Goal: Task Accomplishment & Management: Use online tool/utility

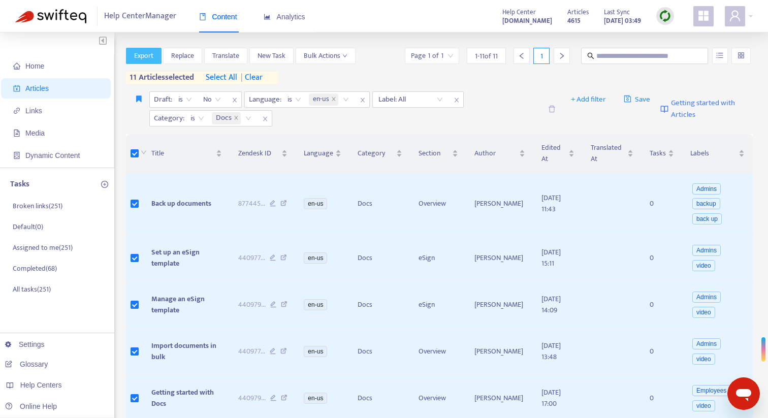
click at [156, 57] on button "Export" at bounding box center [144, 56] width 36 height 16
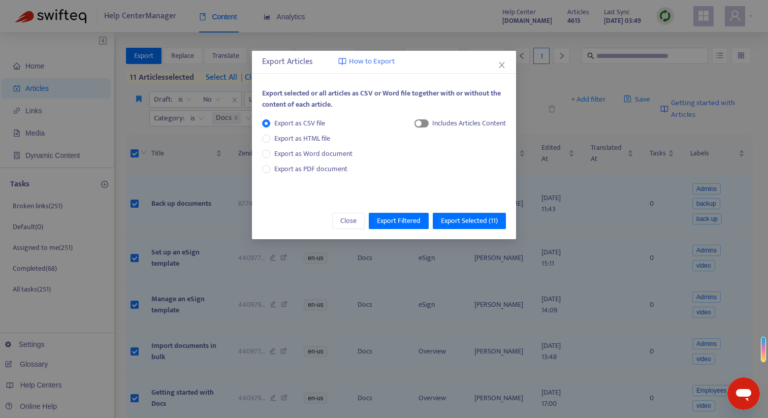
click at [426, 123] on span "button" at bounding box center [421, 123] width 14 height 8
click at [482, 221] on span "Export Selected ( 11 )" at bounding box center [469, 220] width 57 height 11
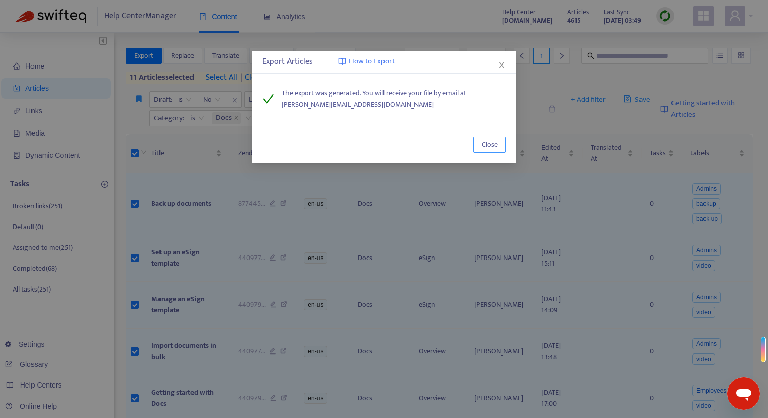
click at [490, 142] on span "Close" at bounding box center [489, 144] width 16 height 11
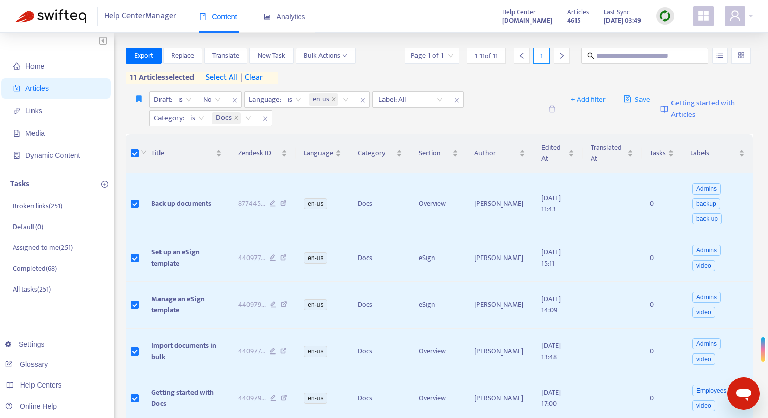
click at [40, 90] on span "Articles" at bounding box center [36, 88] width 23 height 8
click at [35, 104] on span "Links" at bounding box center [57, 111] width 89 height 20
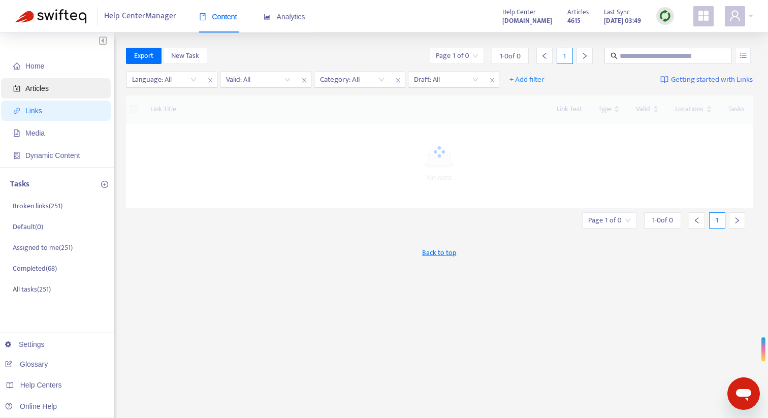
click at [39, 92] on span "Articles" at bounding box center [36, 88] width 23 height 8
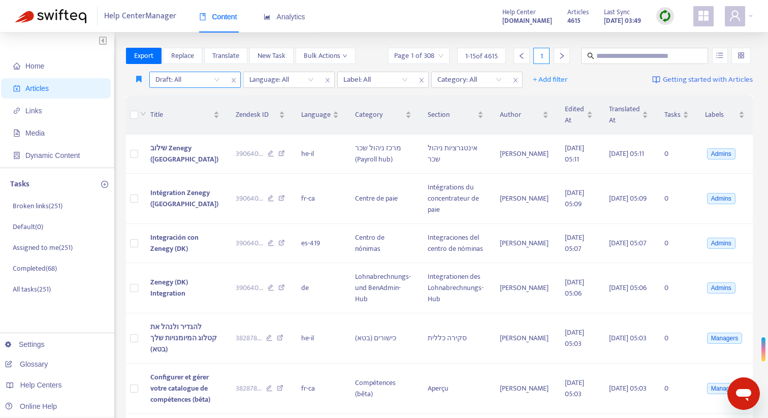
click at [212, 76] on input "search" at bounding box center [187, 79] width 64 height 15
click at [373, 31] on div "Help Center Manager Content Analytics Help Center [DOMAIN_NAME] Articles 4615 L…" at bounding box center [384, 16] width 768 height 33
click at [216, 80] on input "search" at bounding box center [187, 79] width 64 height 15
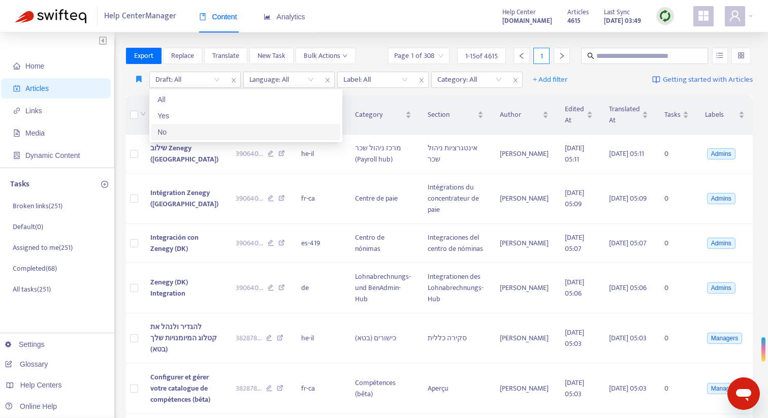
click at [181, 133] on div "No" at bounding box center [245, 131] width 177 height 11
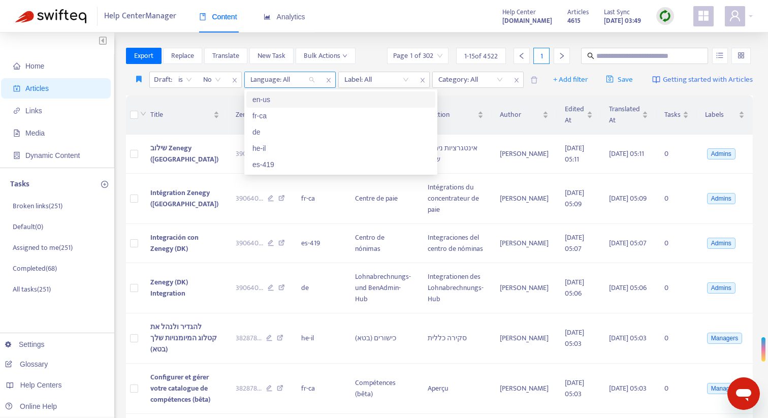
click at [271, 81] on div at bounding box center [277, 80] width 61 height 12
click at [275, 102] on div "en-us" at bounding box center [340, 99] width 177 height 11
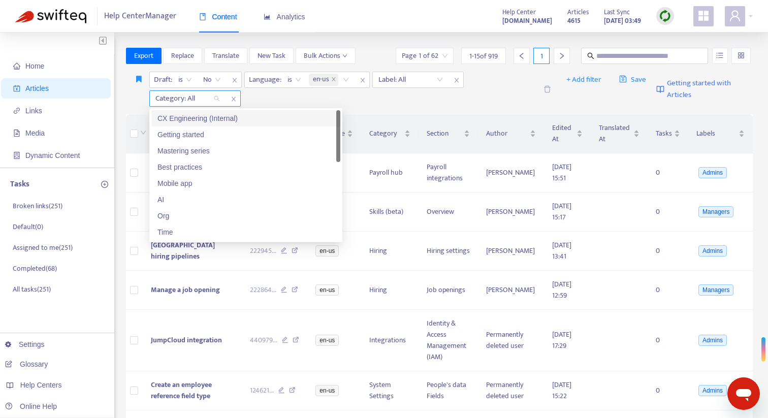
click at [217, 98] on div "Category: All" at bounding box center [188, 98] width 76 height 15
type input "*"
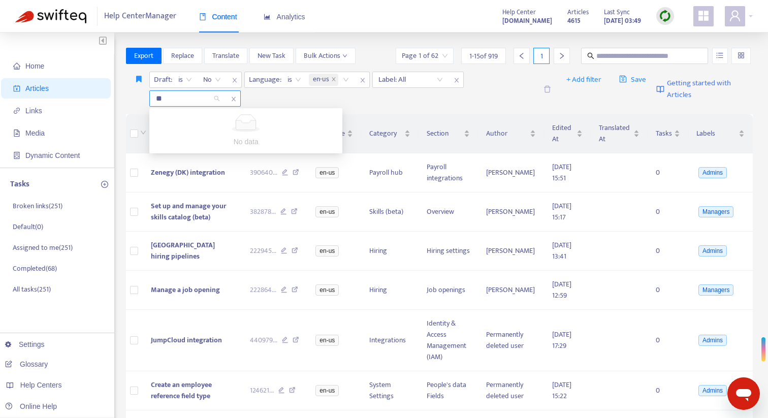
type input "*"
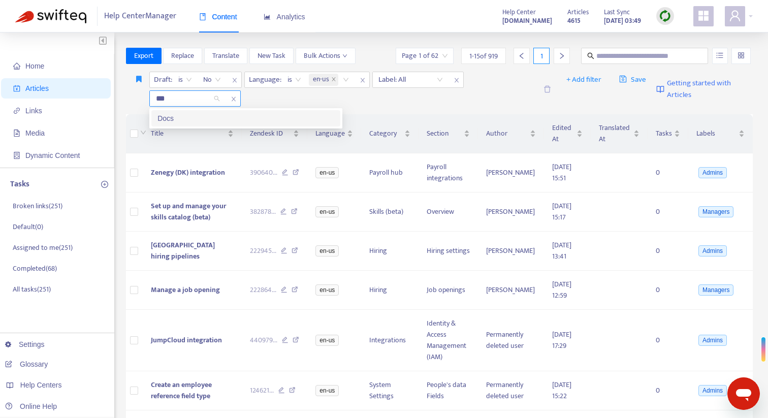
type input "****"
click at [202, 115] on div "Docs" at bounding box center [245, 118] width 177 height 11
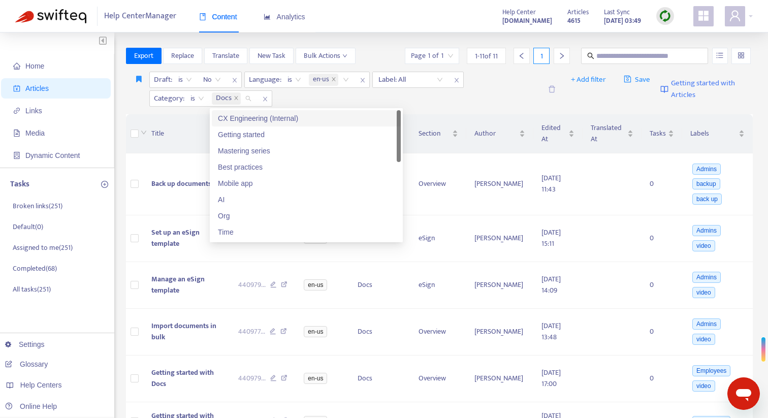
click at [306, 95] on div "Draft : is No Language : is en-us Label: All Category : is Docs" at bounding box center [345, 89] width 392 height 35
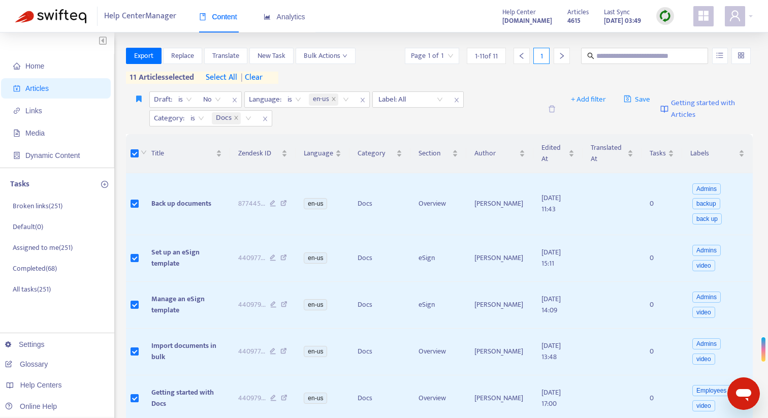
click at [225, 80] on span "select all" at bounding box center [221, 78] width 31 height 12
click at [143, 56] on span "Export" at bounding box center [143, 55] width 19 height 11
